Goal: Task Accomplishment & Management: Use online tool/utility

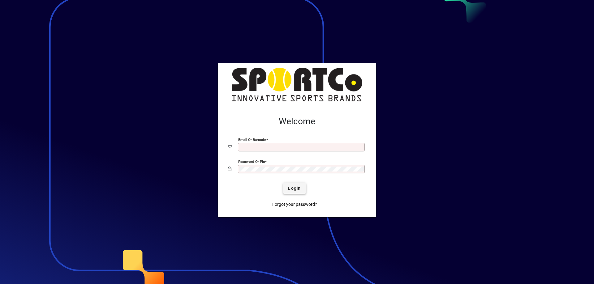
type input "**********"
click at [291, 190] on span "Login" at bounding box center [294, 188] width 13 height 6
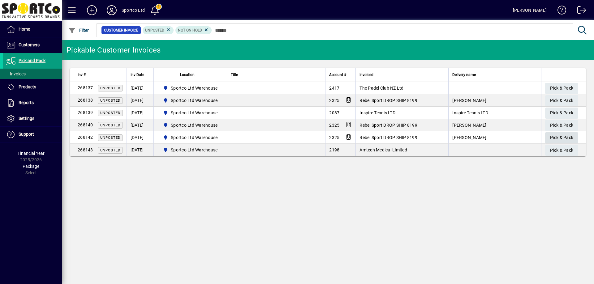
click at [556, 141] on span "Pick & Pack" at bounding box center [561, 138] width 23 height 10
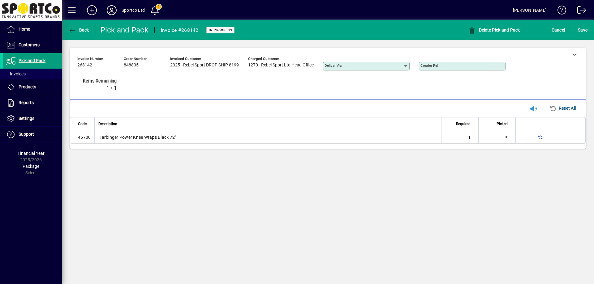
type input "*"
click at [580, 28] on span "S ave" at bounding box center [583, 30] width 10 height 10
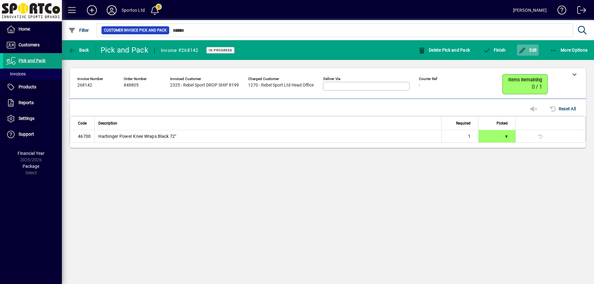
click at [531, 49] on span "Edit" at bounding box center [527, 50] width 19 height 5
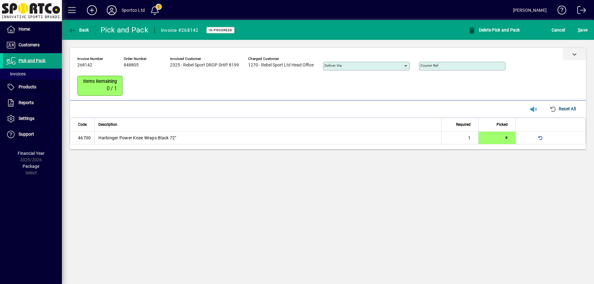
click at [565, 55] on div at bounding box center [574, 54] width 23 height 12
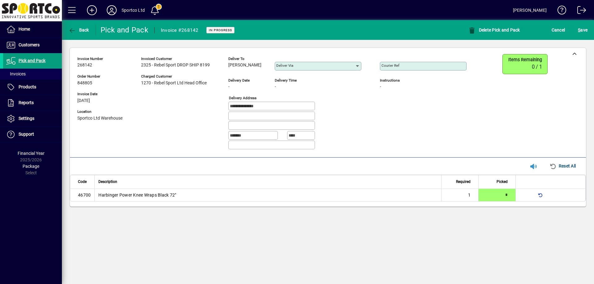
drag, startPoint x: 269, startPoint y: 106, endPoint x: 236, endPoint y: 101, distance: 33.2
click at [205, 101] on div "**********" at bounding box center [276, 104] width 398 height 101
drag, startPoint x: 257, startPoint y: 65, endPoint x: 222, endPoint y: 65, distance: 35.6
click at [222, 65] on div "**********" at bounding box center [276, 104] width 398 height 101
click at [236, 70] on div "Deliver to Mitch Ashwell" at bounding box center [246, 64] width 37 height 17
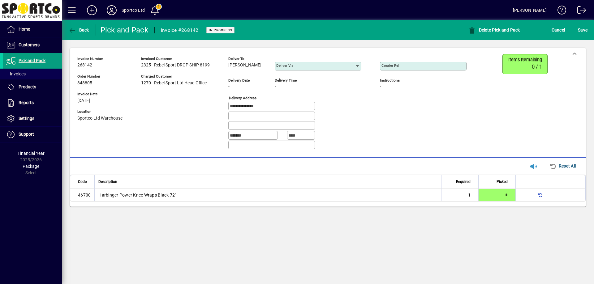
drag, startPoint x: 227, startPoint y: 66, endPoint x: 250, endPoint y: 67, distance: 22.9
click at [256, 71] on div "**********" at bounding box center [276, 104] width 398 height 101
copy span "Mitch Ashwell"
click at [413, 66] on input "Courier Ref" at bounding box center [423, 66] width 85 height 5
paste input "**********"
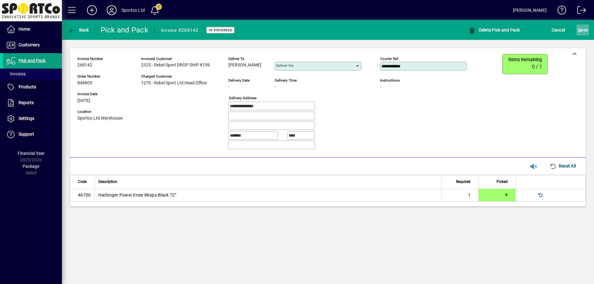
type input "**********"
click at [580, 30] on span "S" at bounding box center [579, 30] width 2 height 5
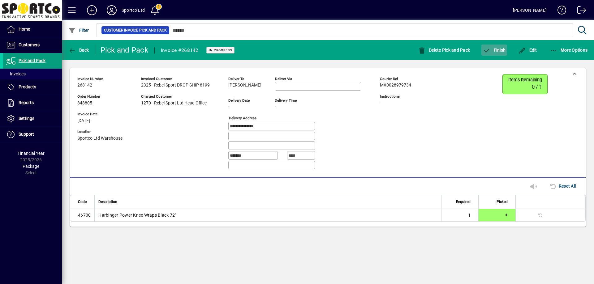
click at [490, 51] on icon "button" at bounding box center [487, 51] width 8 height 6
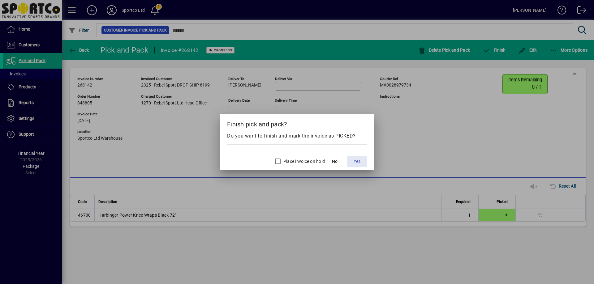
click at [359, 159] on span "Yes" at bounding box center [357, 161] width 7 height 6
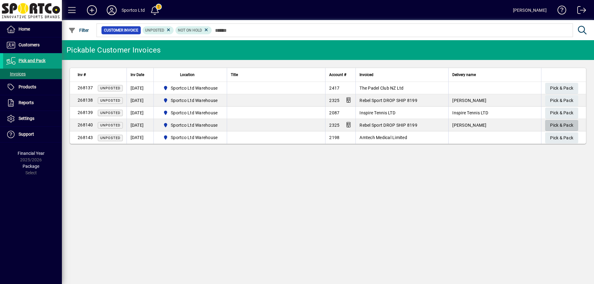
click at [563, 127] on span "Pick & Pack" at bounding box center [561, 125] width 23 height 10
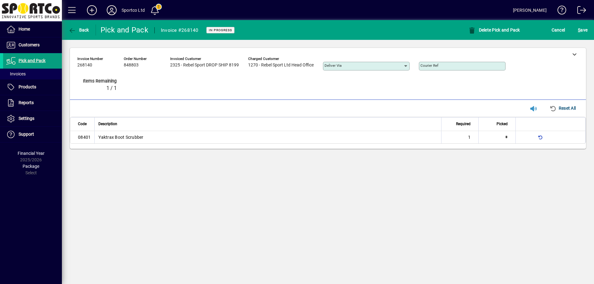
type input "*"
click at [585, 33] on span "S ave" at bounding box center [583, 30] width 10 height 10
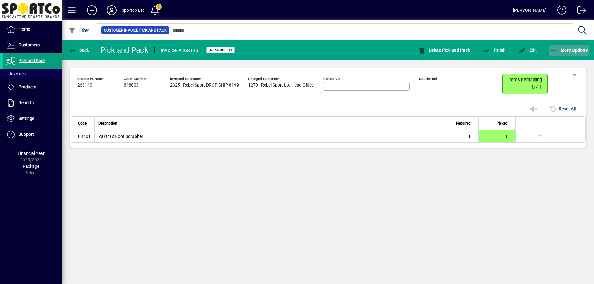
click at [556, 50] on icon "button" at bounding box center [554, 51] width 8 height 6
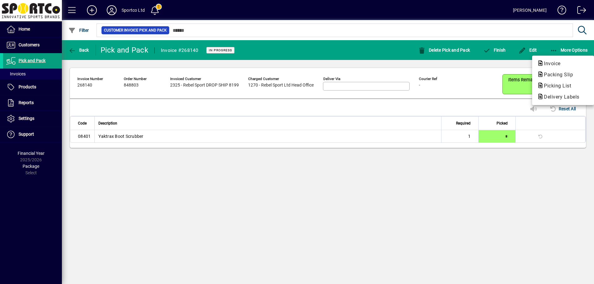
click at [546, 46] on div at bounding box center [297, 142] width 594 height 284
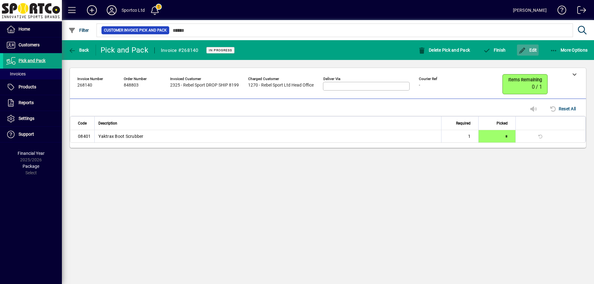
click at [523, 52] on icon "button" at bounding box center [522, 51] width 8 height 6
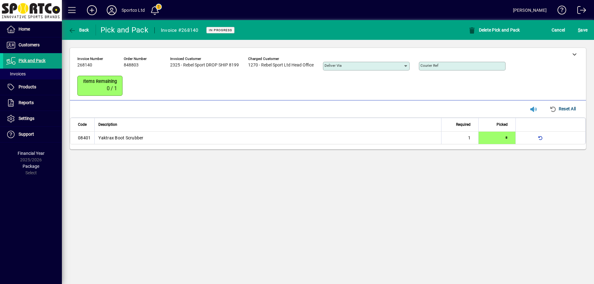
drag, startPoint x: 570, startPoint y: 49, endPoint x: 474, endPoint y: 71, distance: 98.6
click at [566, 50] on div at bounding box center [574, 54] width 23 height 12
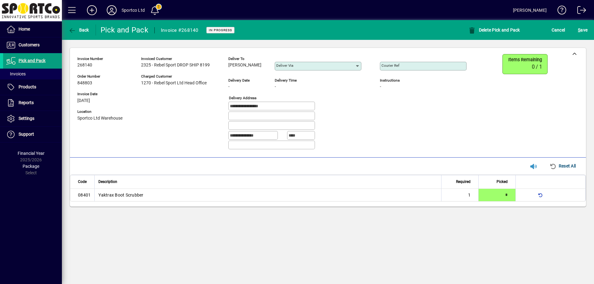
drag, startPoint x: 253, startPoint y: 75, endPoint x: 245, endPoint y: 63, distance: 14.1
drag, startPoint x: 245, startPoint y: 63, endPoint x: 235, endPoint y: 63, distance: 10.2
copy span "Michelle Hill"
drag, startPoint x: 286, startPoint y: 108, endPoint x: 210, endPoint y: 103, distance: 76.0
click at [210, 103] on div "**********" at bounding box center [276, 104] width 398 height 101
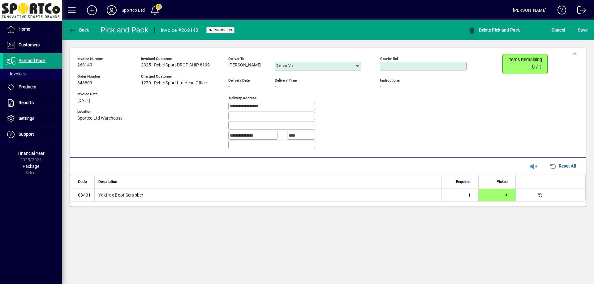
click at [412, 64] on input "Courier Ref" at bounding box center [423, 66] width 85 height 5
paste input "**********"
type input "**********"
drag, startPoint x: 583, startPoint y: 31, endPoint x: 580, endPoint y: 32, distance: 3.2
click at [582, 31] on span "S ave" at bounding box center [583, 30] width 10 height 10
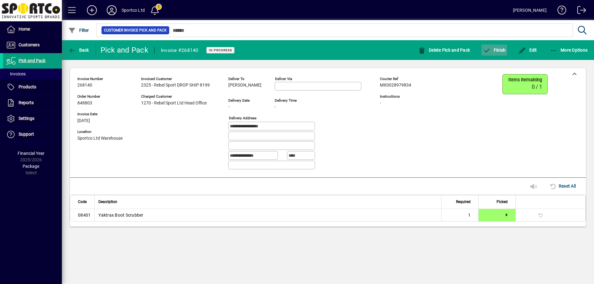
click at [487, 56] on span "button" at bounding box center [494, 50] width 26 height 15
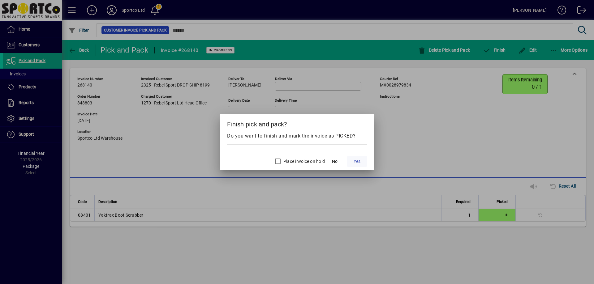
click at [359, 159] on span "Yes" at bounding box center [357, 161] width 7 height 6
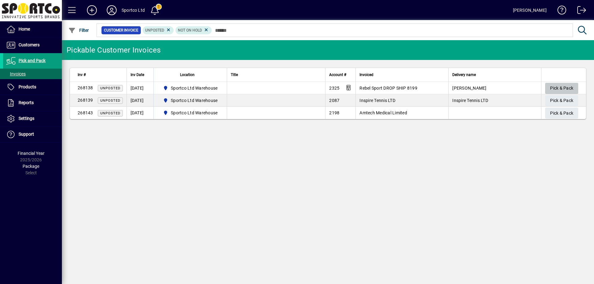
click at [570, 88] on span "Pick & Pack" at bounding box center [561, 88] width 23 height 10
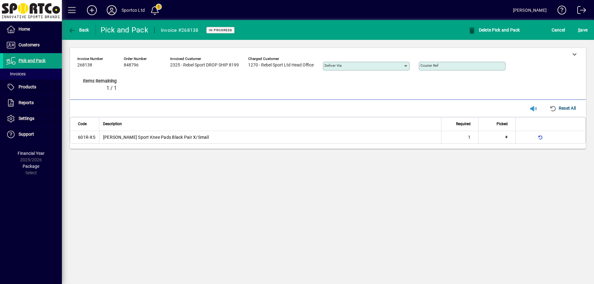
type input "*"
click at [587, 30] on span "S ave" at bounding box center [583, 30] width 10 height 10
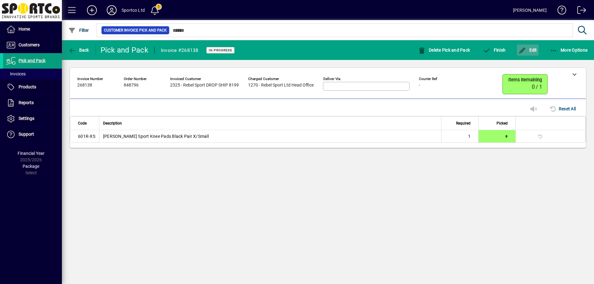
click at [531, 47] on span "button" at bounding box center [528, 50] width 22 height 15
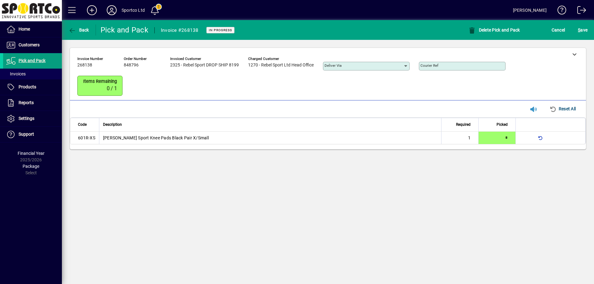
click at [572, 63] on div "Invoice number 268138 Order number 848796 Invoiced customer 2325 - Rebel Sport …" at bounding box center [327, 75] width 501 height 43
drag, startPoint x: 574, startPoint y: 57, endPoint x: 398, endPoint y: 22, distance: 179.3
click at [572, 57] on div at bounding box center [574, 54] width 23 height 12
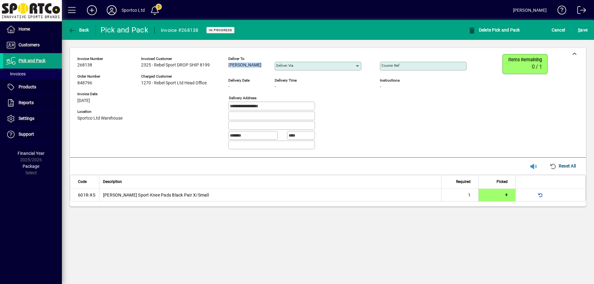
drag, startPoint x: 254, startPoint y: 62, endPoint x: 225, endPoint y: 64, distance: 29.1
click at [225, 64] on div "**********" at bounding box center [276, 104] width 398 height 101
copy span "Hayley Roper"
drag, startPoint x: 278, startPoint y: 108, endPoint x: 204, endPoint y: 105, distance: 74.6
click at [204, 105] on div "**********" at bounding box center [276, 104] width 398 height 101
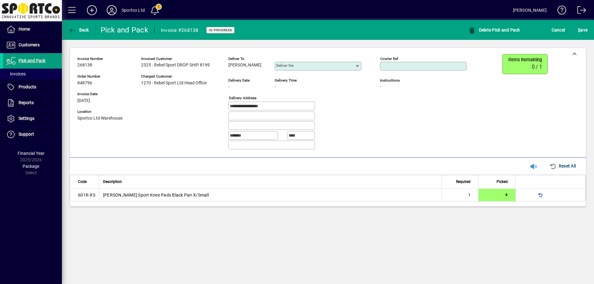
click at [405, 68] on input "Courier Ref" at bounding box center [423, 66] width 85 height 5
paste input "**********"
type input "**********"
click at [583, 20] on mat-toolbar-row "Back Pick and Pack Invoice #268138 In Progress Delete Pick and Pack Cancel S ave" at bounding box center [328, 30] width 532 height 20
click at [583, 27] on span "S ave" at bounding box center [583, 30] width 10 height 10
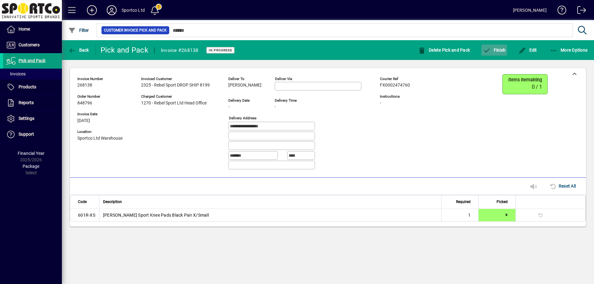
click at [496, 48] on span "Finish" at bounding box center [494, 50] width 23 height 5
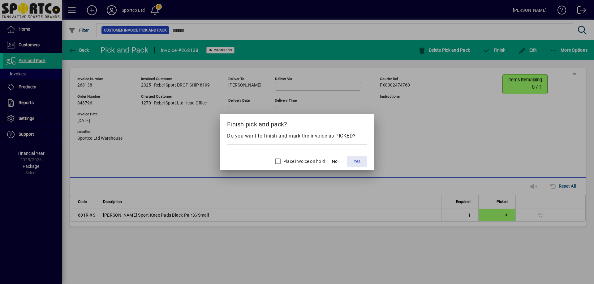
click at [357, 163] on span "Yes" at bounding box center [357, 161] width 7 height 6
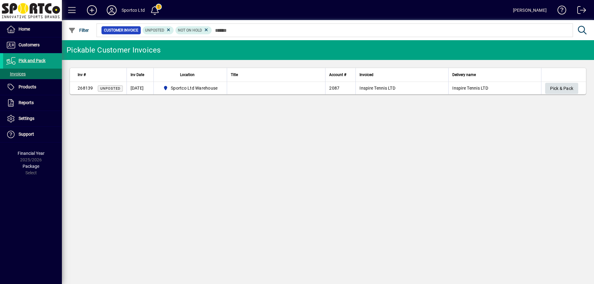
click at [554, 88] on span "Pick & Pack" at bounding box center [561, 89] width 23 height 10
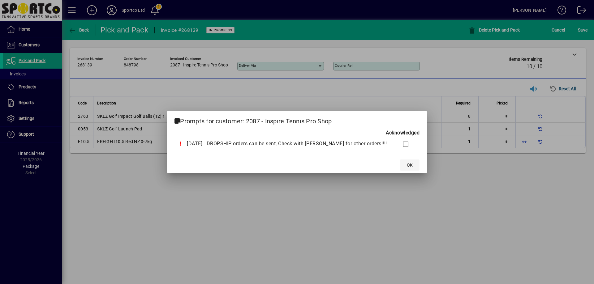
click at [400, 170] on span at bounding box center [410, 165] width 20 height 15
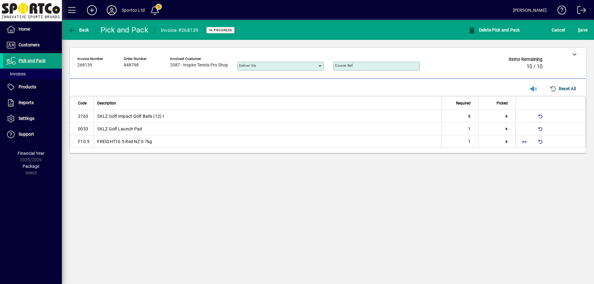
type input "*"
click at [520, 143] on span "button" at bounding box center [524, 141] width 15 height 15
type input "*"
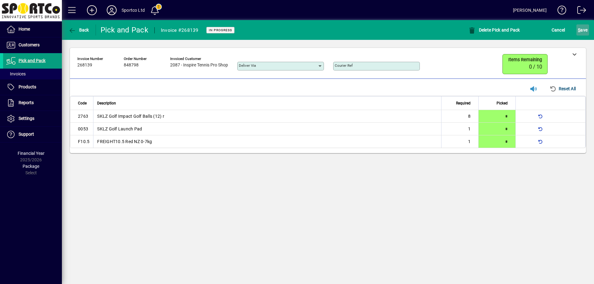
click at [583, 34] on span "S ave" at bounding box center [583, 30] width 10 height 10
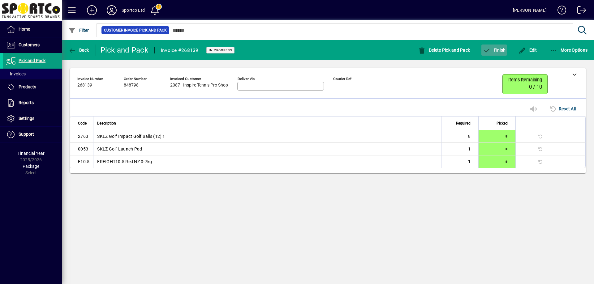
click at [493, 49] on span "Finish" at bounding box center [494, 50] width 23 height 5
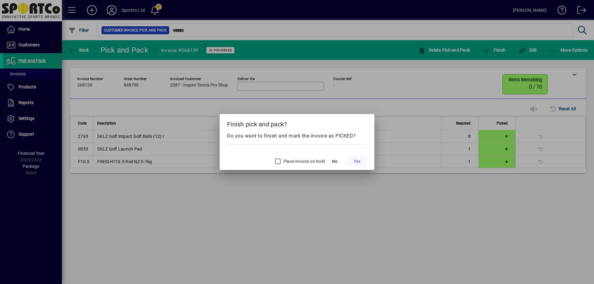
click at [358, 161] on span "Yes" at bounding box center [357, 161] width 7 height 6
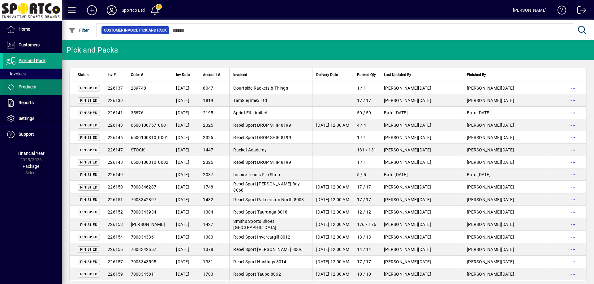
click at [36, 88] on span at bounding box center [32, 87] width 59 height 15
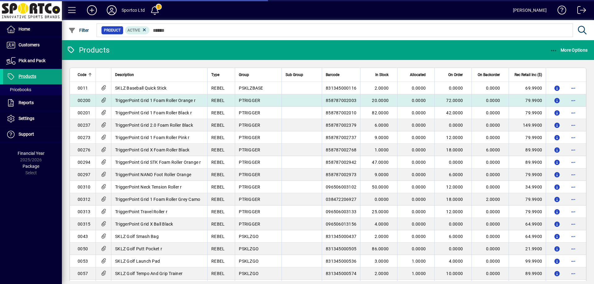
click at [554, 50] on icon "button" at bounding box center [554, 51] width 8 height 6
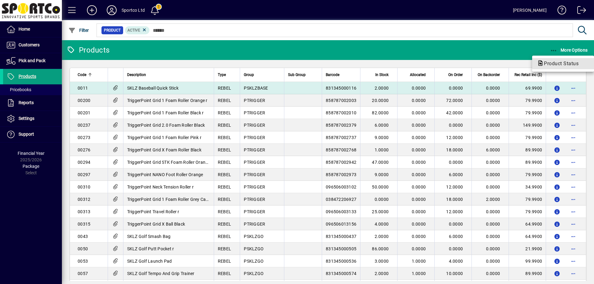
drag, startPoint x: 574, startPoint y: 63, endPoint x: 475, endPoint y: 88, distance: 101.4
click at [573, 64] on span "Product Status" at bounding box center [559, 64] width 45 height 6
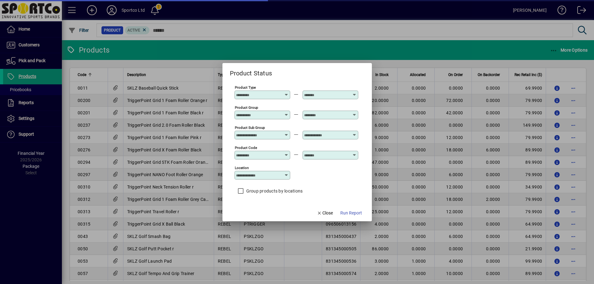
click at [270, 115] on input "Product Group" at bounding box center [258, 115] width 45 height 5
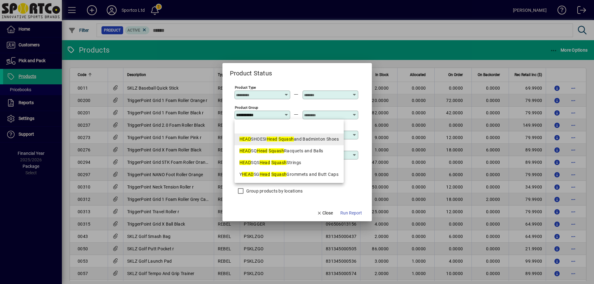
click at [294, 138] on em "Squash" at bounding box center [285, 139] width 15 height 5
type input "**********"
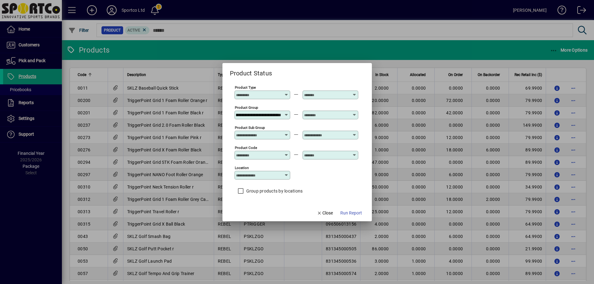
click at [321, 113] on input "text" at bounding box center [326, 115] width 45 height 5
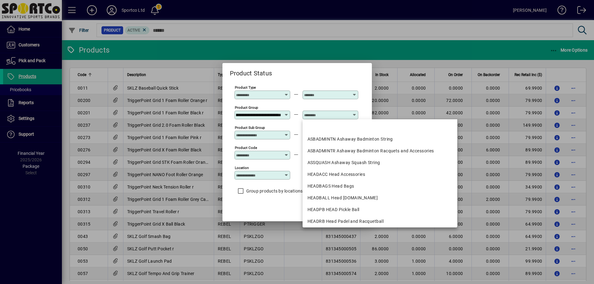
scroll to position [0, 0]
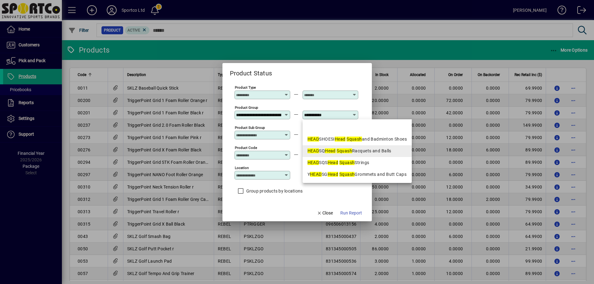
click at [379, 151] on div "HEAD SQ Head Squash Racquets and Balls" at bounding box center [358, 151] width 100 height 6
type input "**********"
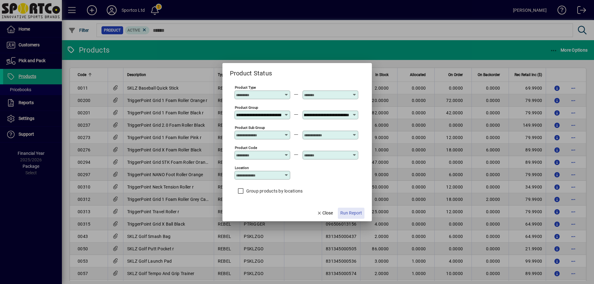
click at [357, 213] on span "Run Report" at bounding box center [351, 213] width 22 height 6
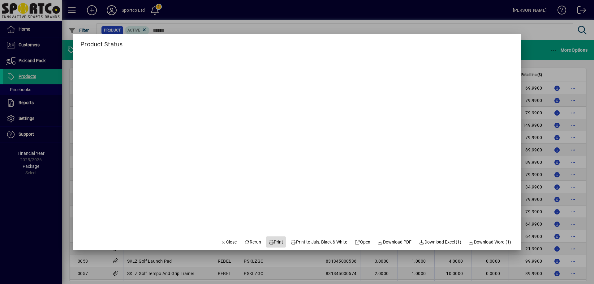
click at [269, 243] on span "Print" at bounding box center [276, 242] width 15 height 6
click at [226, 244] on span "Close" at bounding box center [229, 242] width 16 height 6
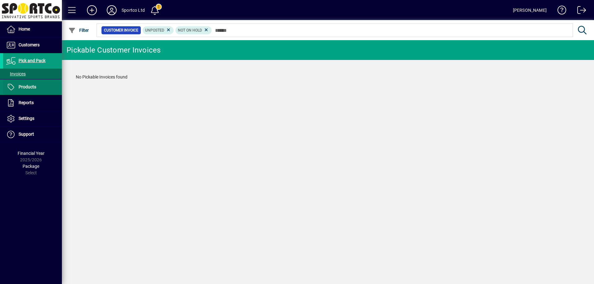
click at [28, 88] on span "Products" at bounding box center [28, 86] width 18 height 5
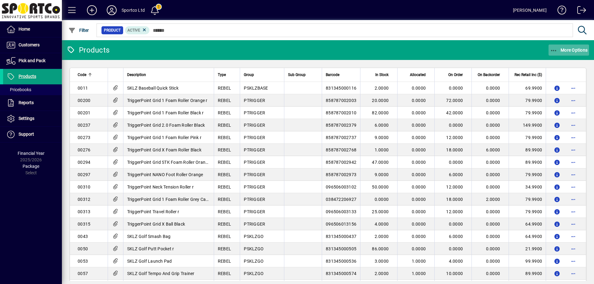
click at [554, 51] on icon "button" at bounding box center [554, 51] width 8 height 6
click at [567, 64] on span "Product Status" at bounding box center [559, 64] width 45 height 6
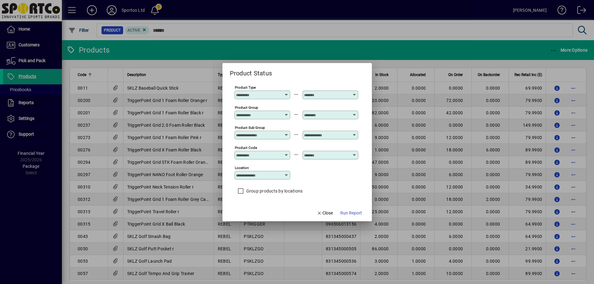
click at [266, 114] on input "Product Group" at bounding box center [258, 115] width 45 height 5
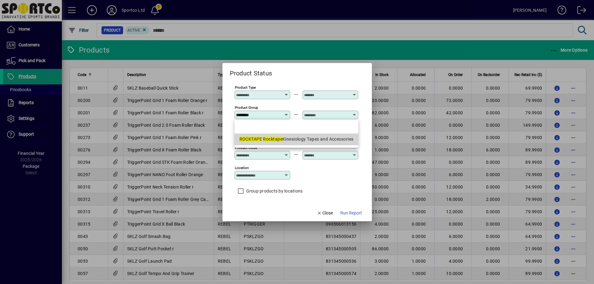
click at [321, 141] on div "ROCKTAPE Rocktape Kinesiology Tapes and Accessories" at bounding box center [296, 139] width 114 height 6
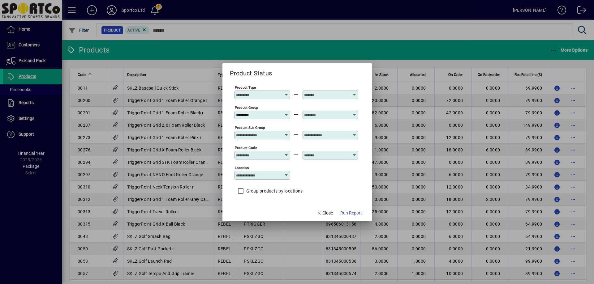
type input "**********"
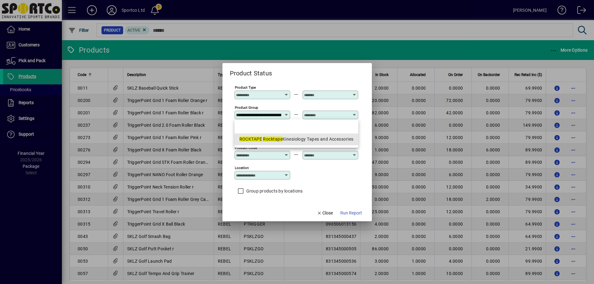
scroll to position [0, 69]
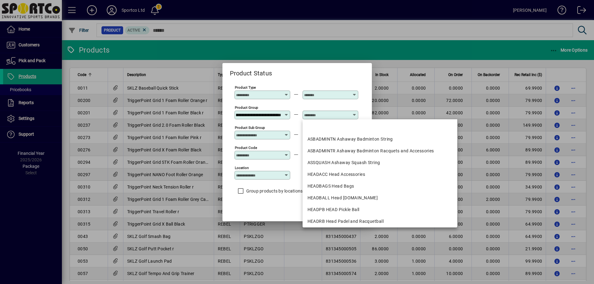
click at [318, 117] on input "text" at bounding box center [326, 115] width 45 height 5
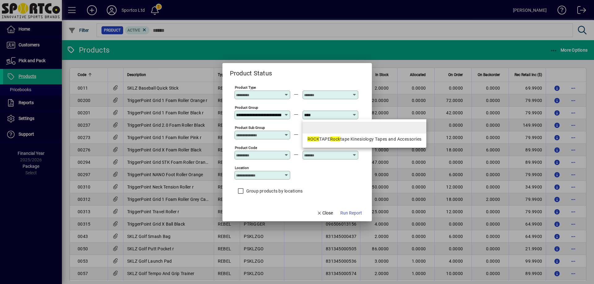
type input "****"
click at [325, 128] on mat-option at bounding box center [365, 128] width 124 height 12
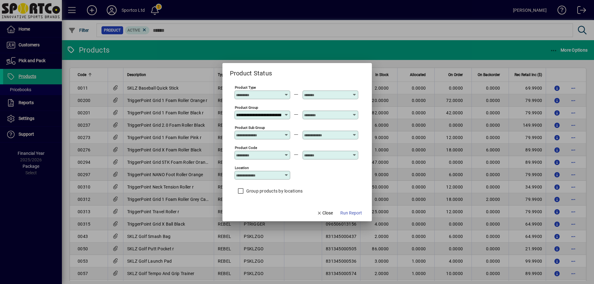
click at [319, 113] on input "text" at bounding box center [326, 115] width 45 height 5
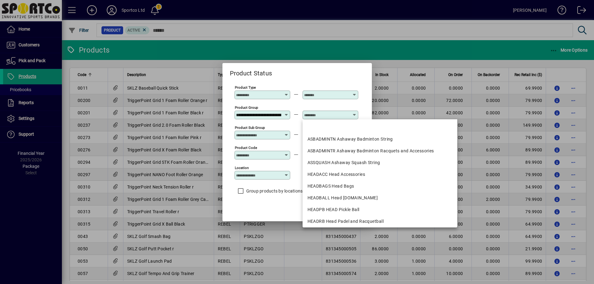
click at [319, 114] on input "text" at bounding box center [326, 115] width 45 height 5
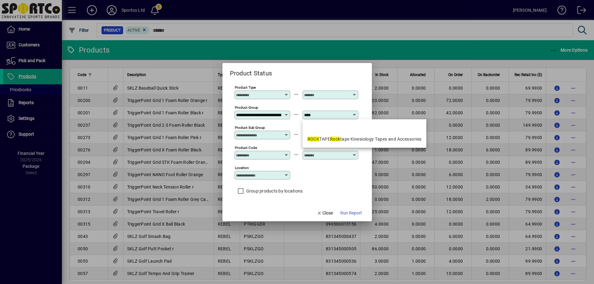
click at [333, 141] on em "Rock" at bounding box center [335, 139] width 10 height 5
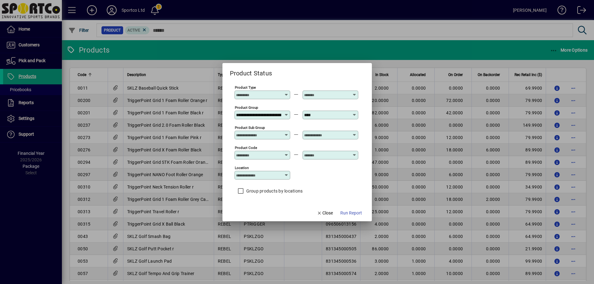
type input "**********"
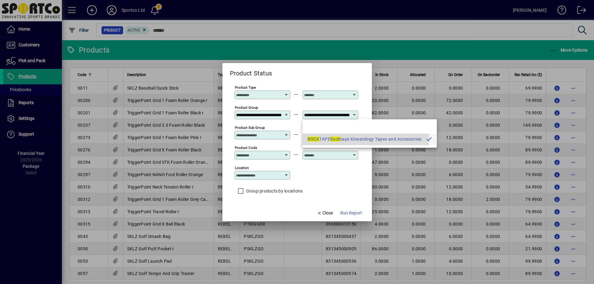
scroll to position [0, 69]
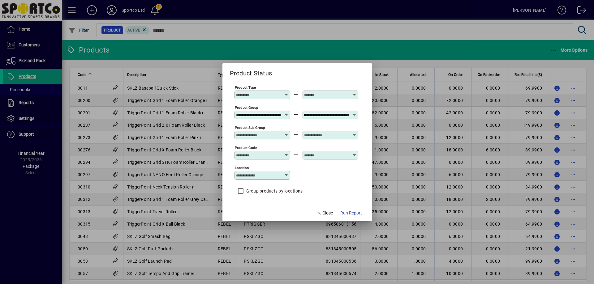
drag, startPoint x: 345, startPoint y: 218, endPoint x: 346, endPoint y: 215, distance: 3.1
click at [345, 218] on span "button" at bounding box center [351, 213] width 27 height 15
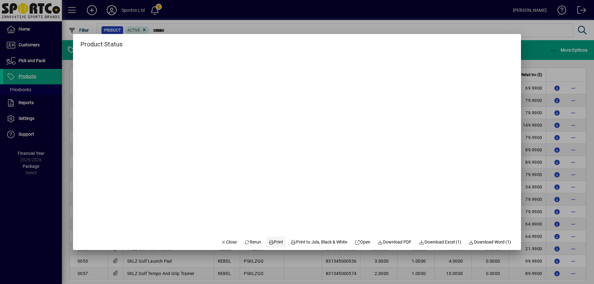
drag, startPoint x: 263, startPoint y: 241, endPoint x: 265, endPoint y: 245, distance: 4.6
click at [269, 241] on icon at bounding box center [272, 242] width 6 height 4
click at [221, 242] on span "Close" at bounding box center [229, 242] width 16 height 6
